Goal: Information Seeking & Learning: Learn about a topic

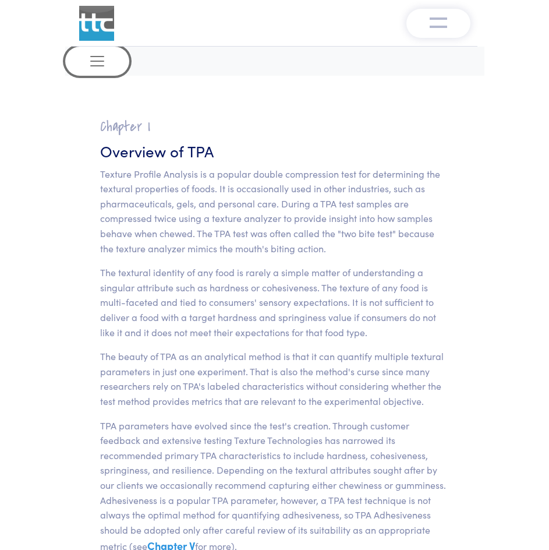
click at [84, 53] on button "Toggle navigation" at bounding box center [97, 61] width 64 height 29
click at [94, 62] on span "Toggle navigation" at bounding box center [96, 60] width 17 height 17
click at [115, 63] on button "Toggle navigation" at bounding box center [97, 61] width 64 height 29
click at [432, 26] on img "Toggle navigation" at bounding box center [438, 22] width 17 height 14
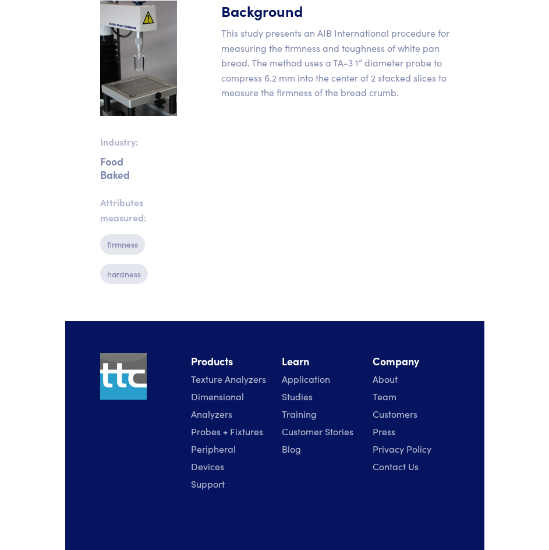
scroll to position [380, 0]
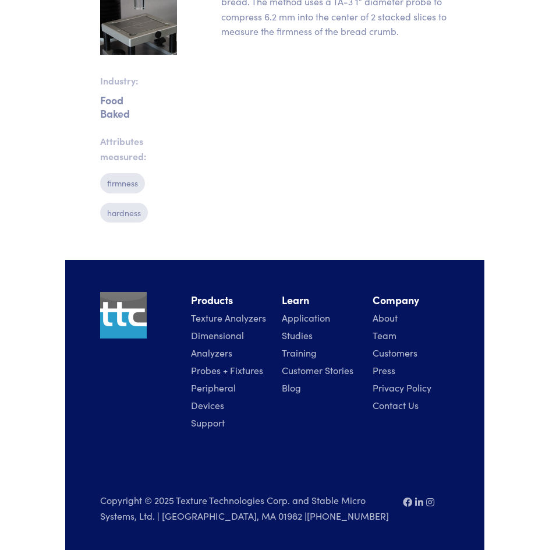
click at [226, 317] on link "Texture Analyzers" at bounding box center [228, 317] width 75 height 13
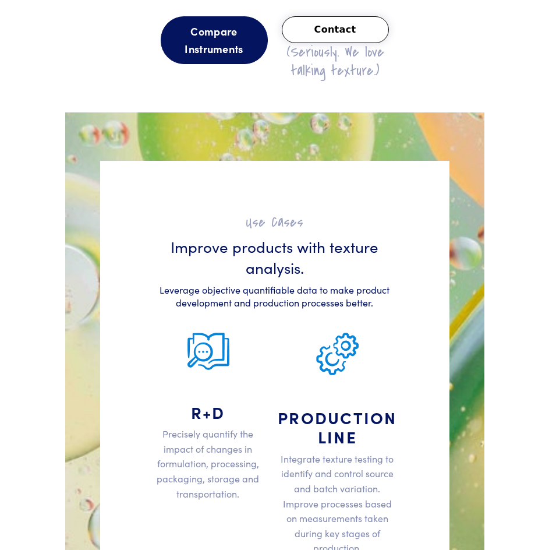
scroll to position [1863, 0]
